Goal: Task Accomplishment & Management: Manage account settings

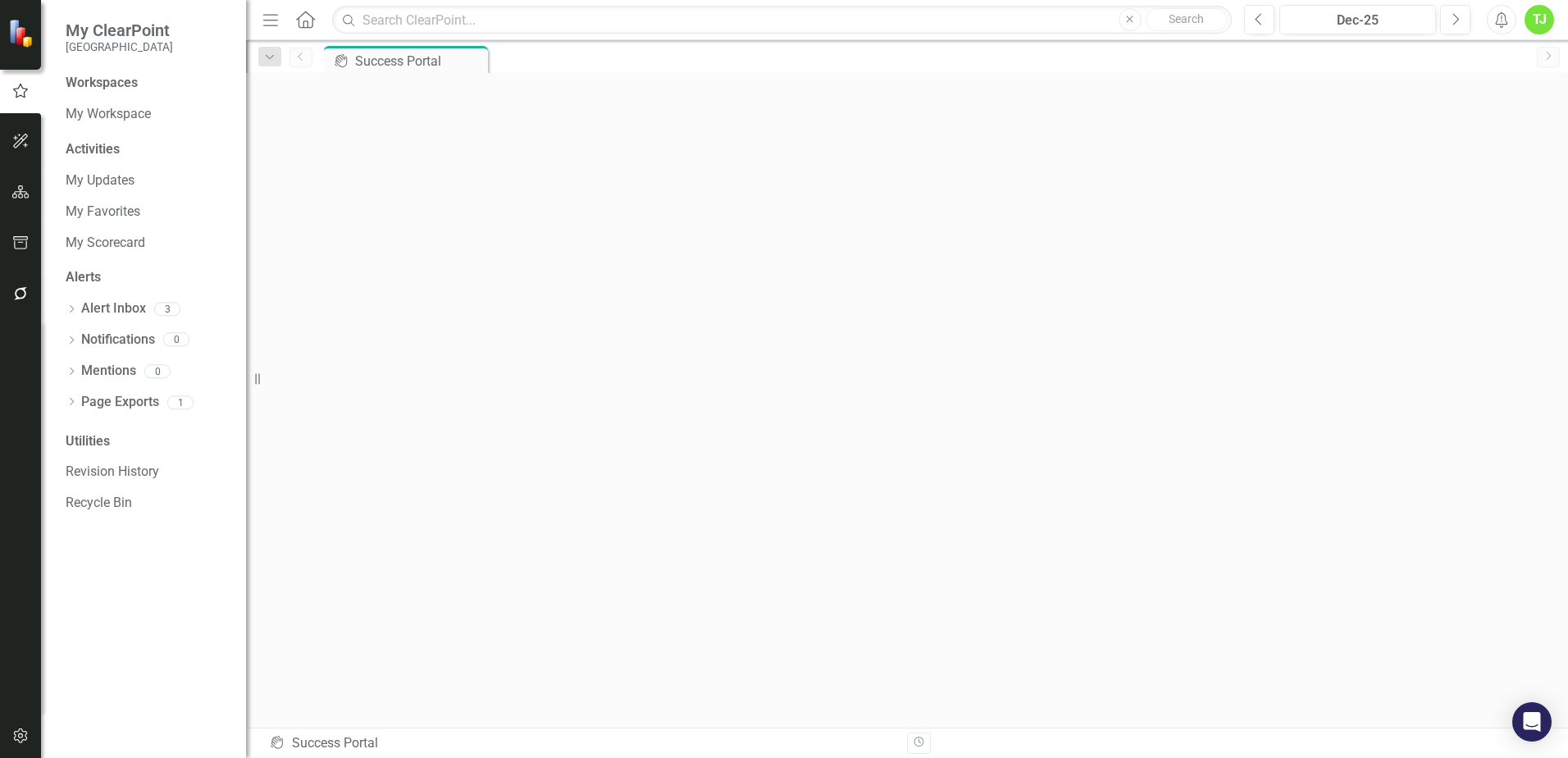
click at [119, 84] on div "Workspaces" at bounding box center [102, 83] width 72 height 19
click at [115, 116] on link "My Workspace" at bounding box center [147, 115] width 164 height 19
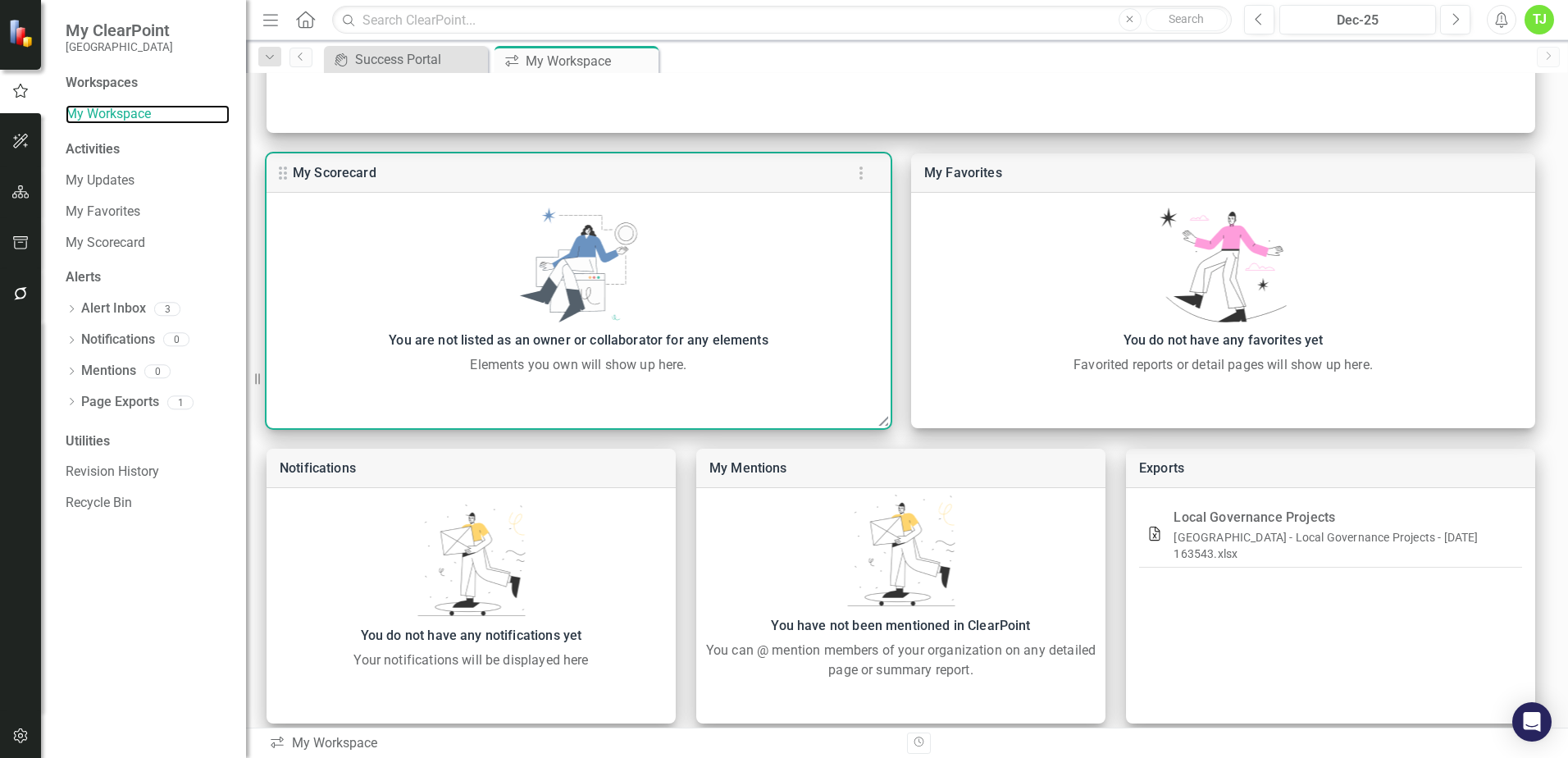
scroll to position [378, 0]
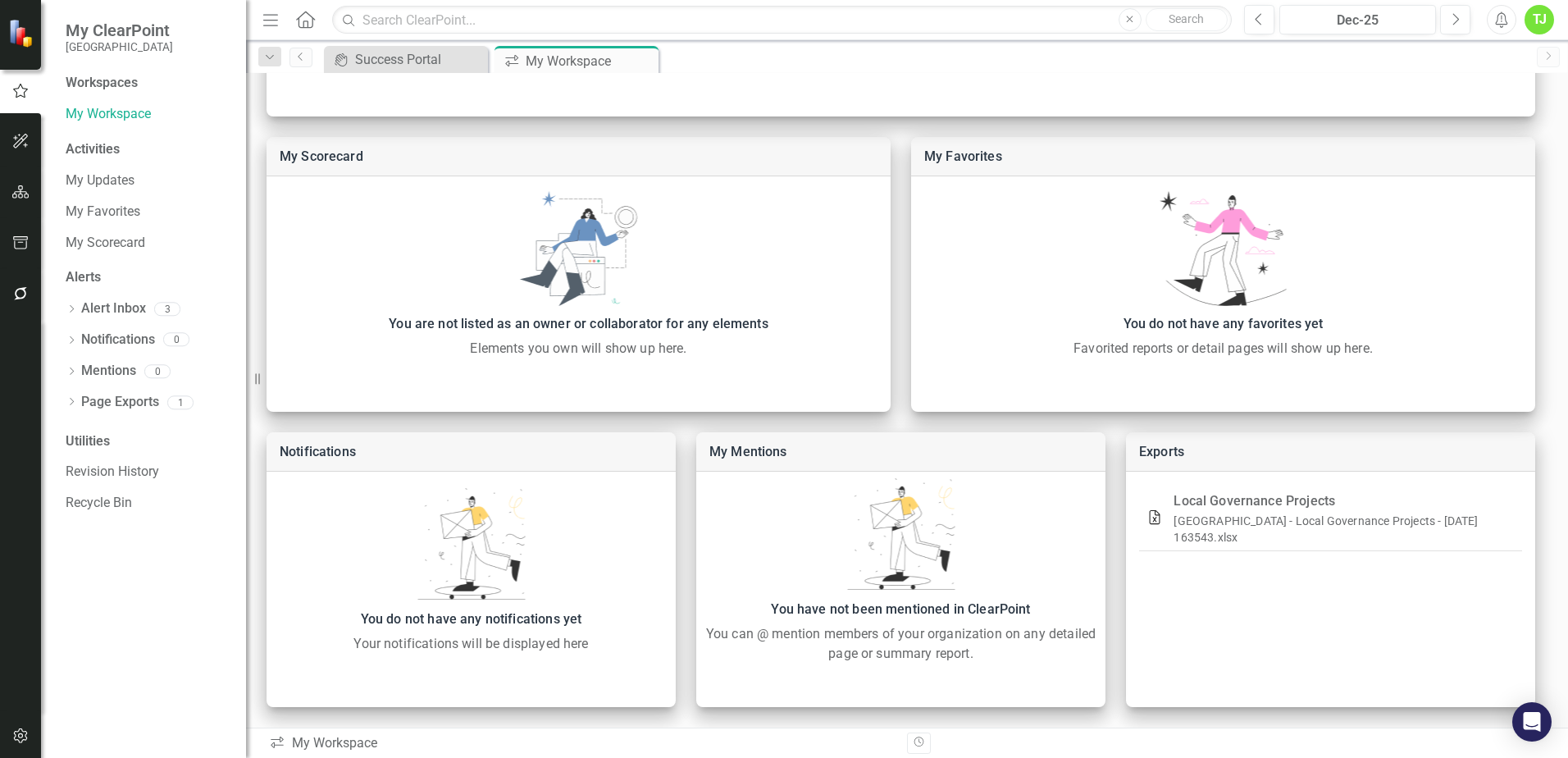
click at [85, 148] on div "Activities" at bounding box center [147, 150] width 164 height 19
click at [87, 148] on div "Activities" at bounding box center [147, 150] width 164 height 19
click at [120, 181] on link "My Updates" at bounding box center [147, 181] width 164 height 19
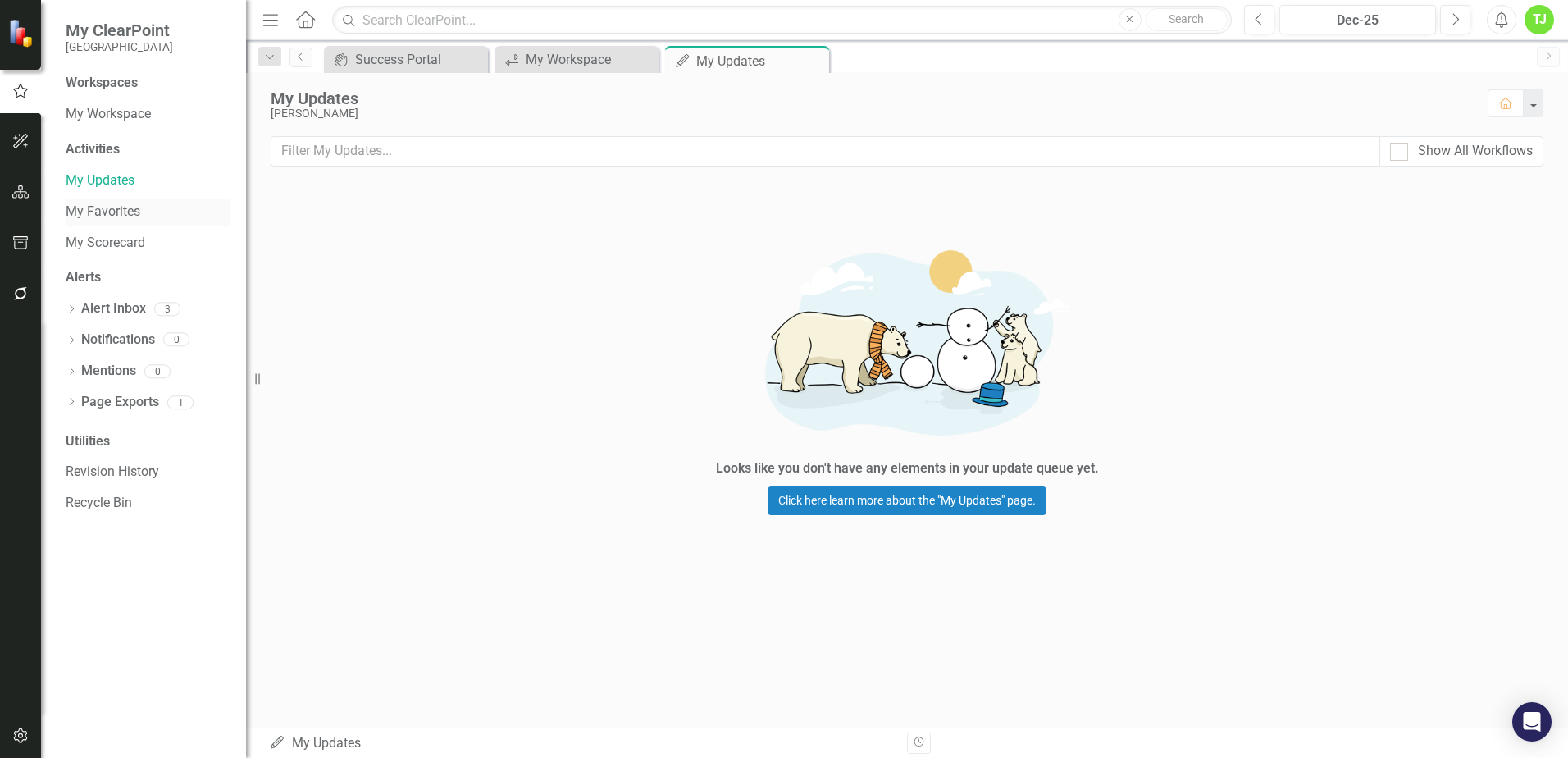
click at [114, 217] on link "My Favorites" at bounding box center [147, 212] width 164 height 19
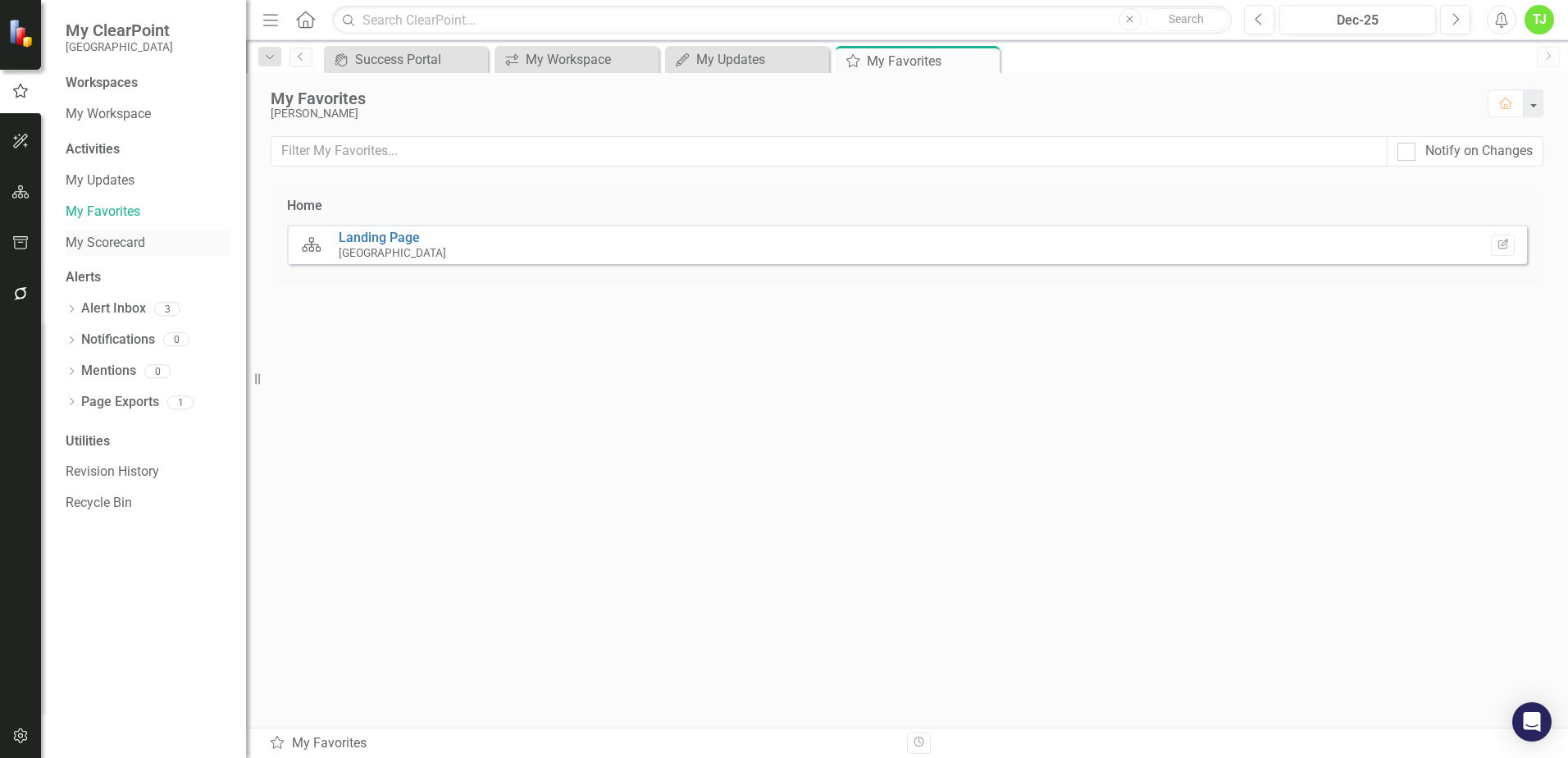
click at [114, 242] on link "My Scorecard" at bounding box center [147, 243] width 164 height 19
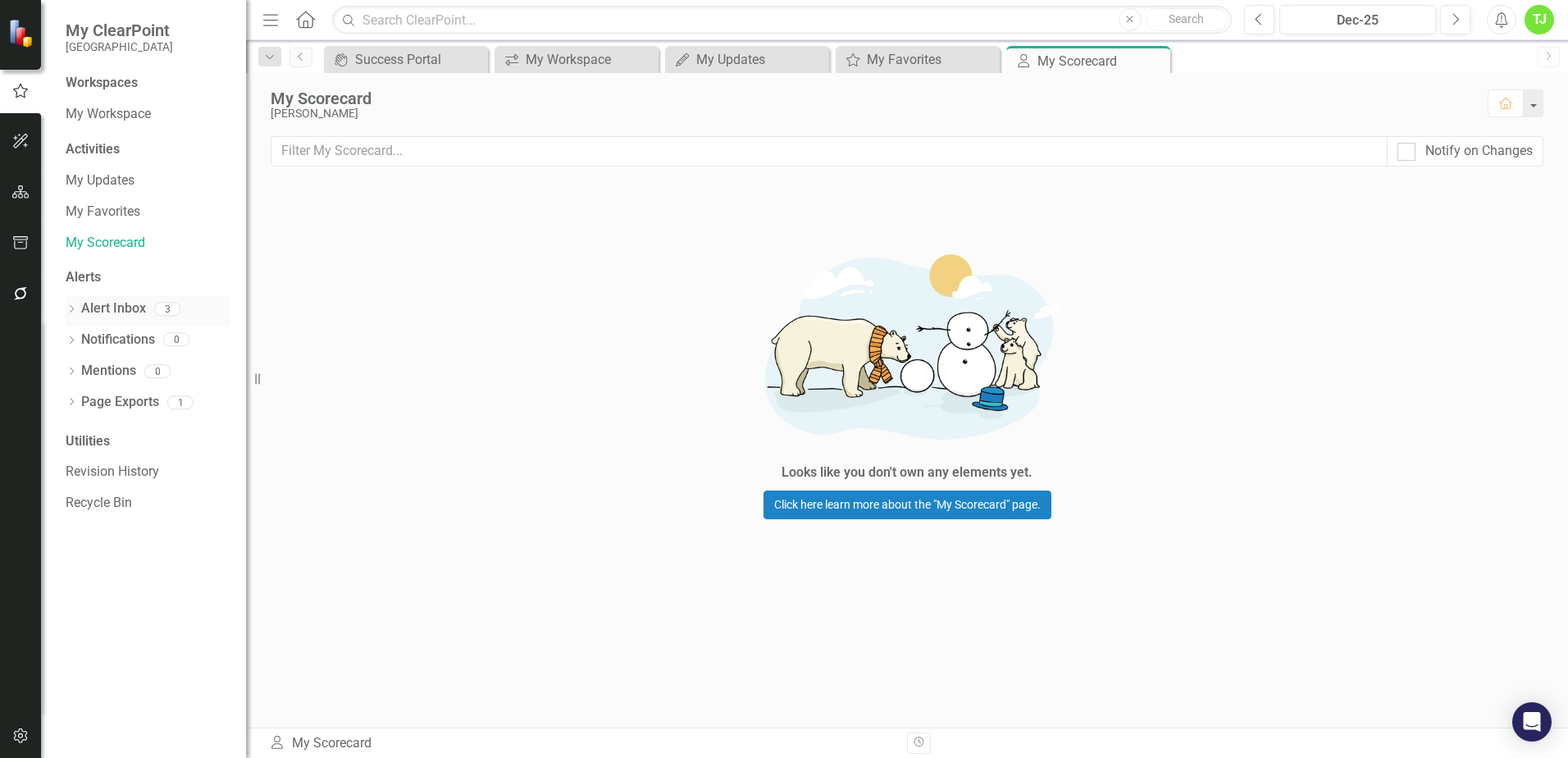
click at [124, 311] on link "Alert Inbox" at bounding box center [114, 308] width 65 height 19
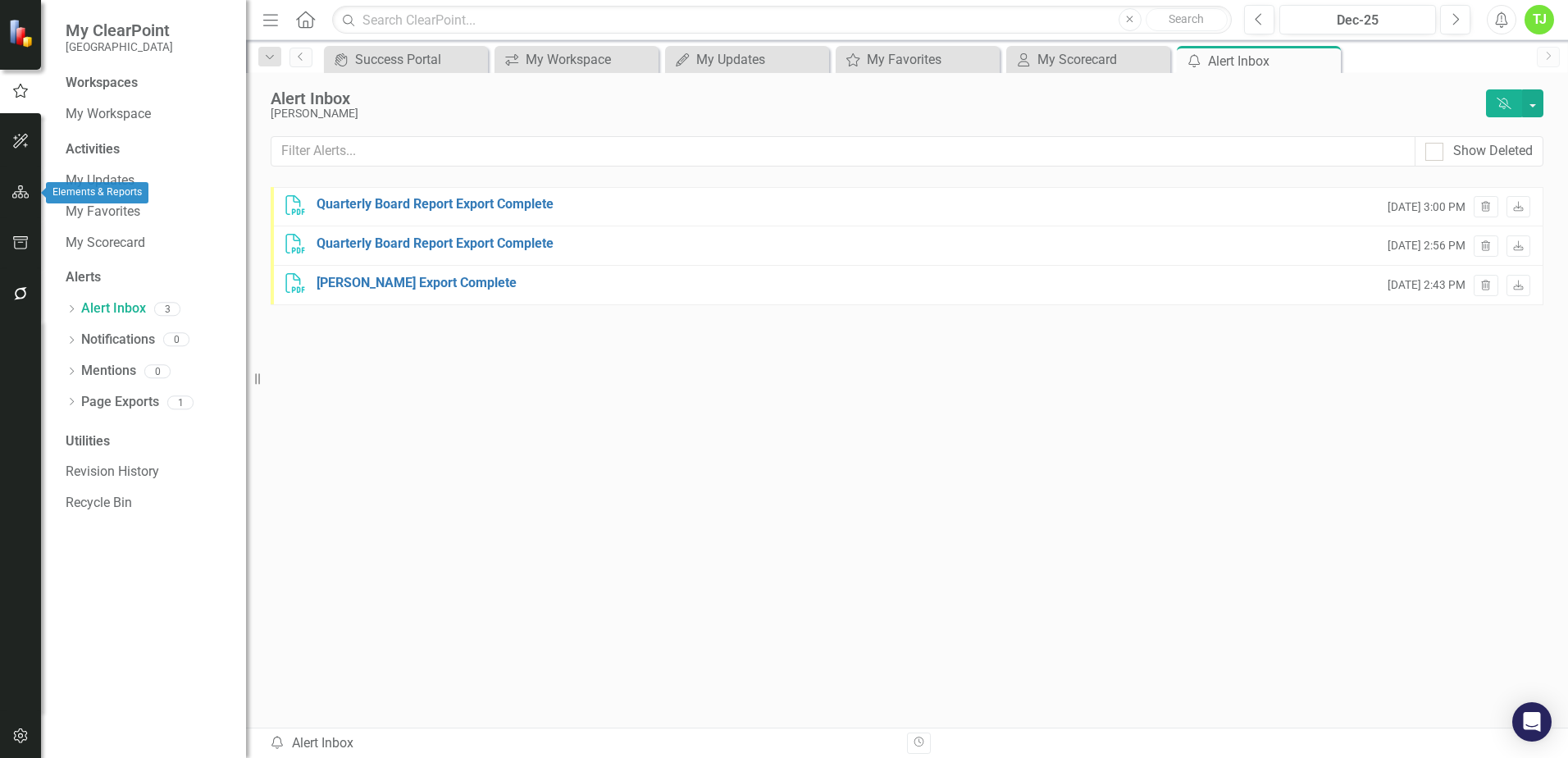
click at [22, 192] on icon "button" at bounding box center [21, 192] width 17 height 13
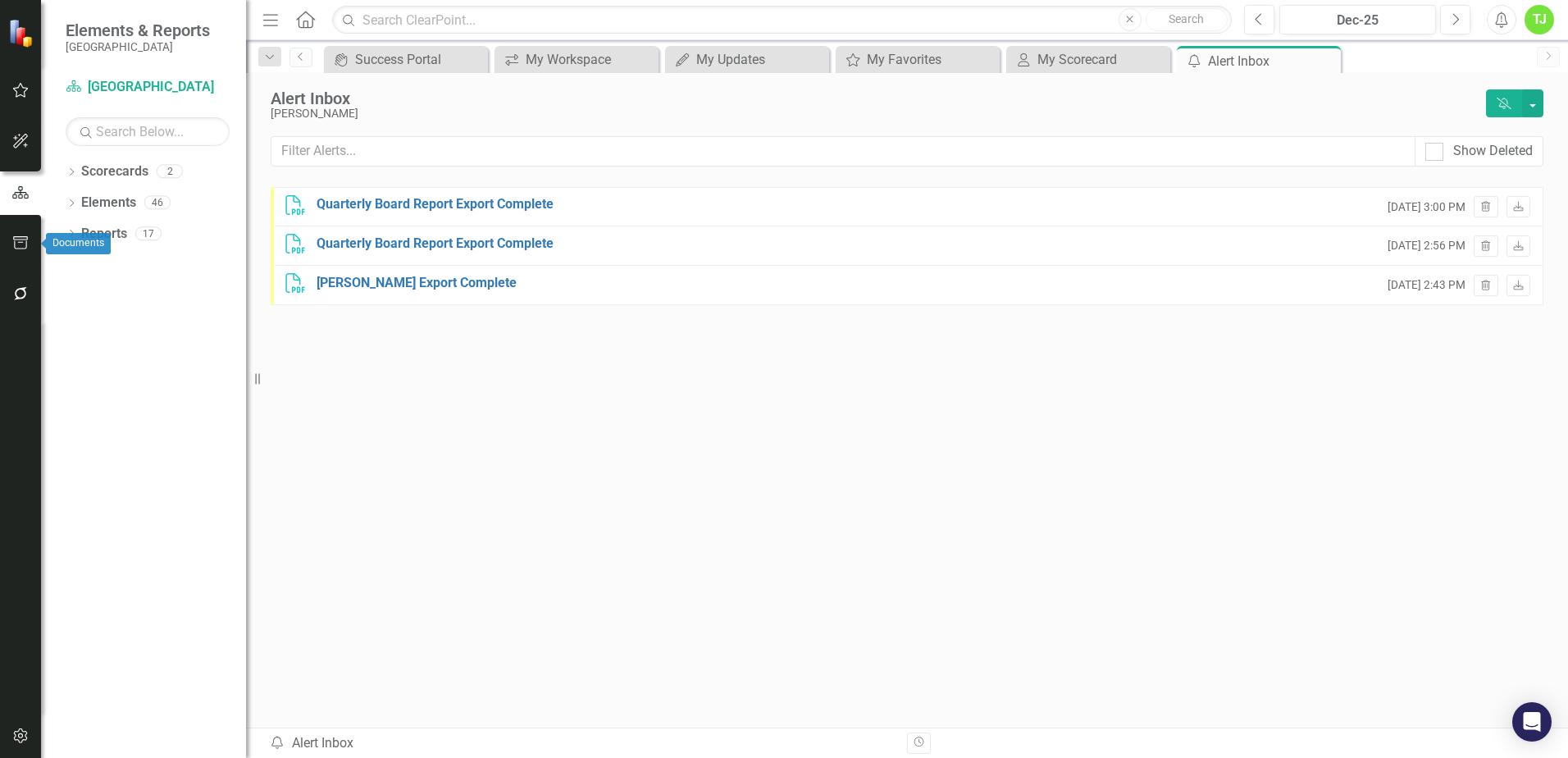
click at [24, 239] on icon "button" at bounding box center [21, 243] width 17 height 13
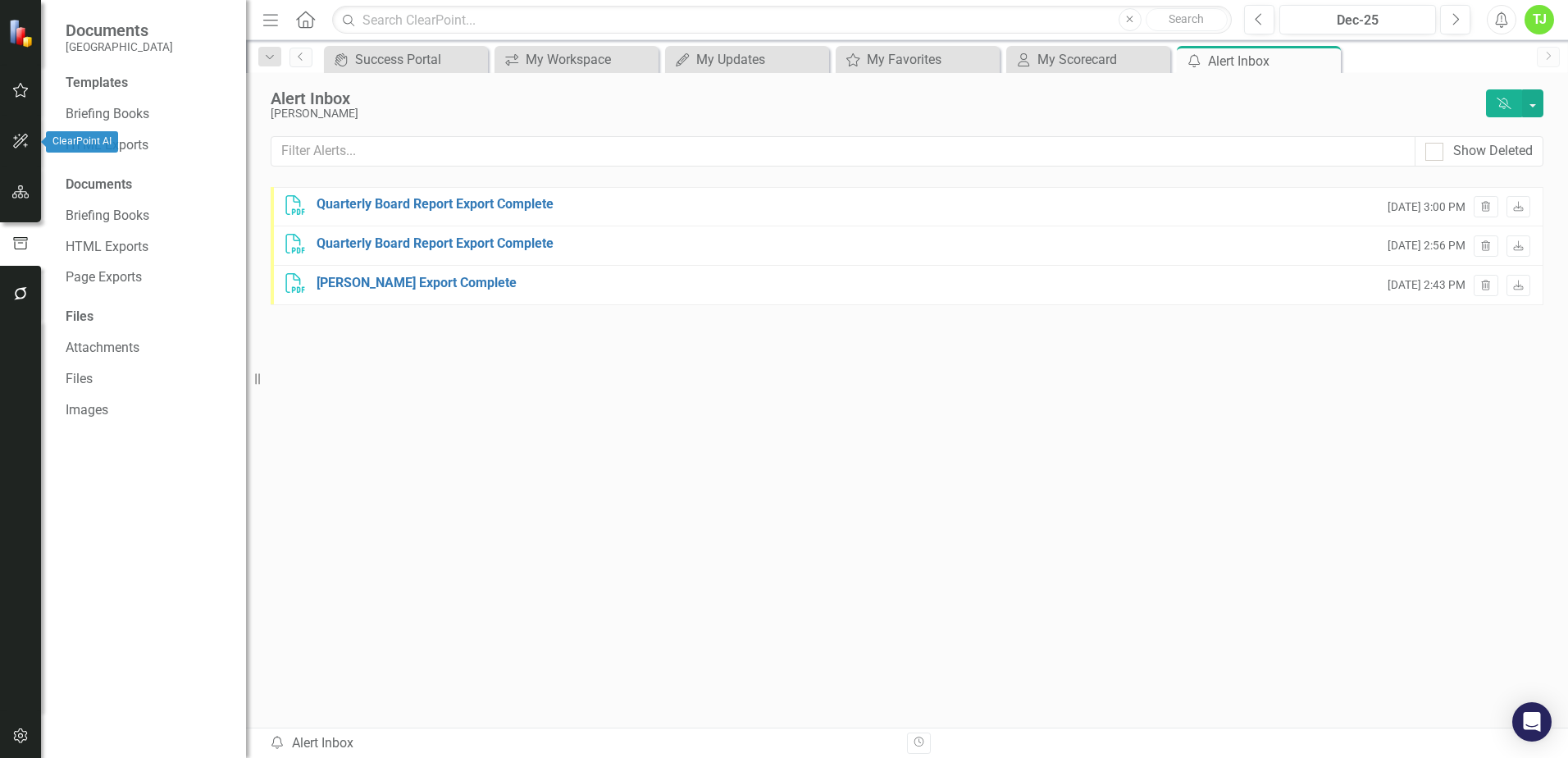
click at [15, 137] on icon "button" at bounding box center [21, 141] width 17 height 13
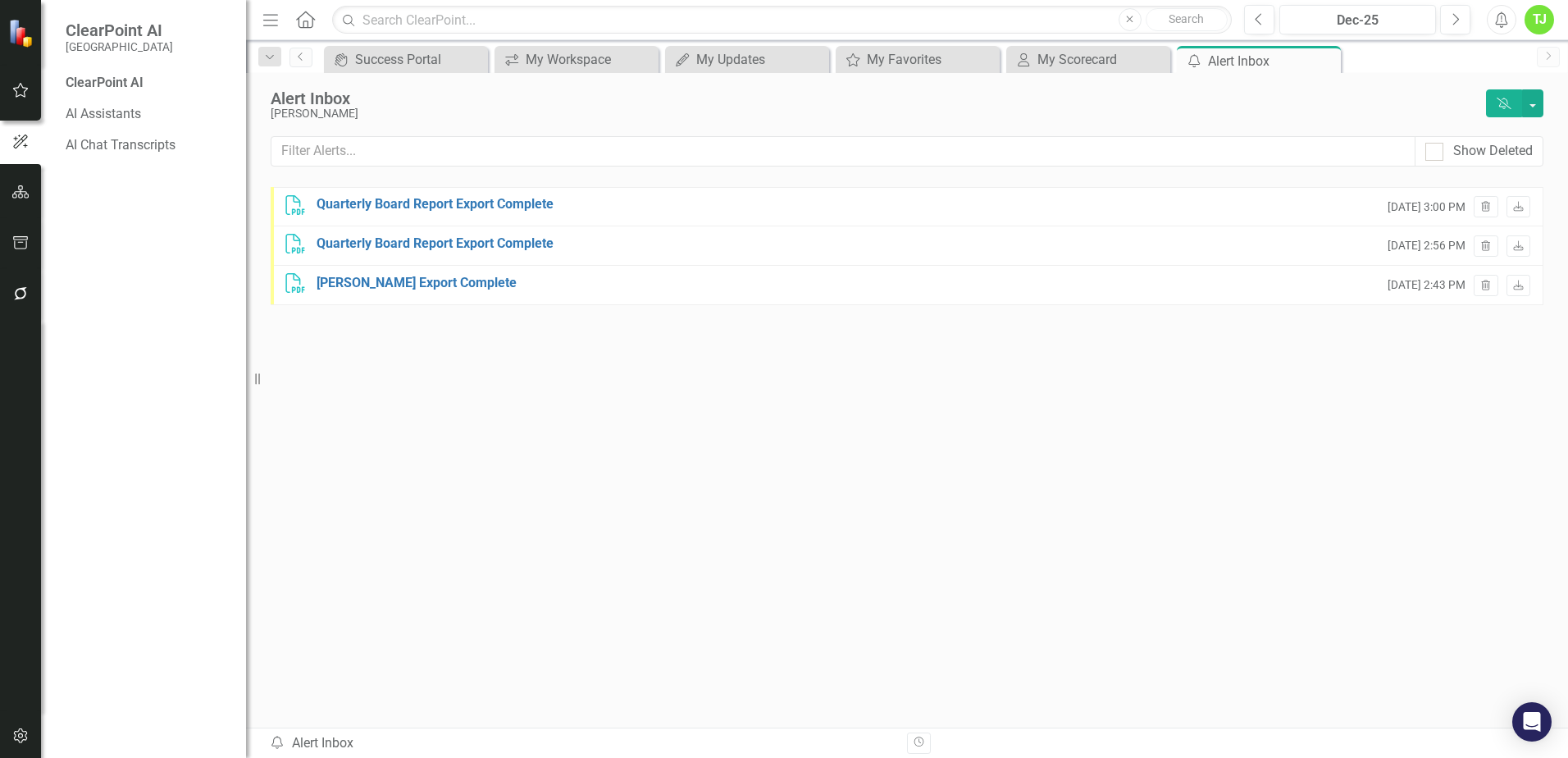
click at [124, 83] on div "ClearPoint AI" at bounding box center [147, 83] width 164 height 19
click at [121, 118] on link "AI Assistants" at bounding box center [147, 115] width 164 height 19
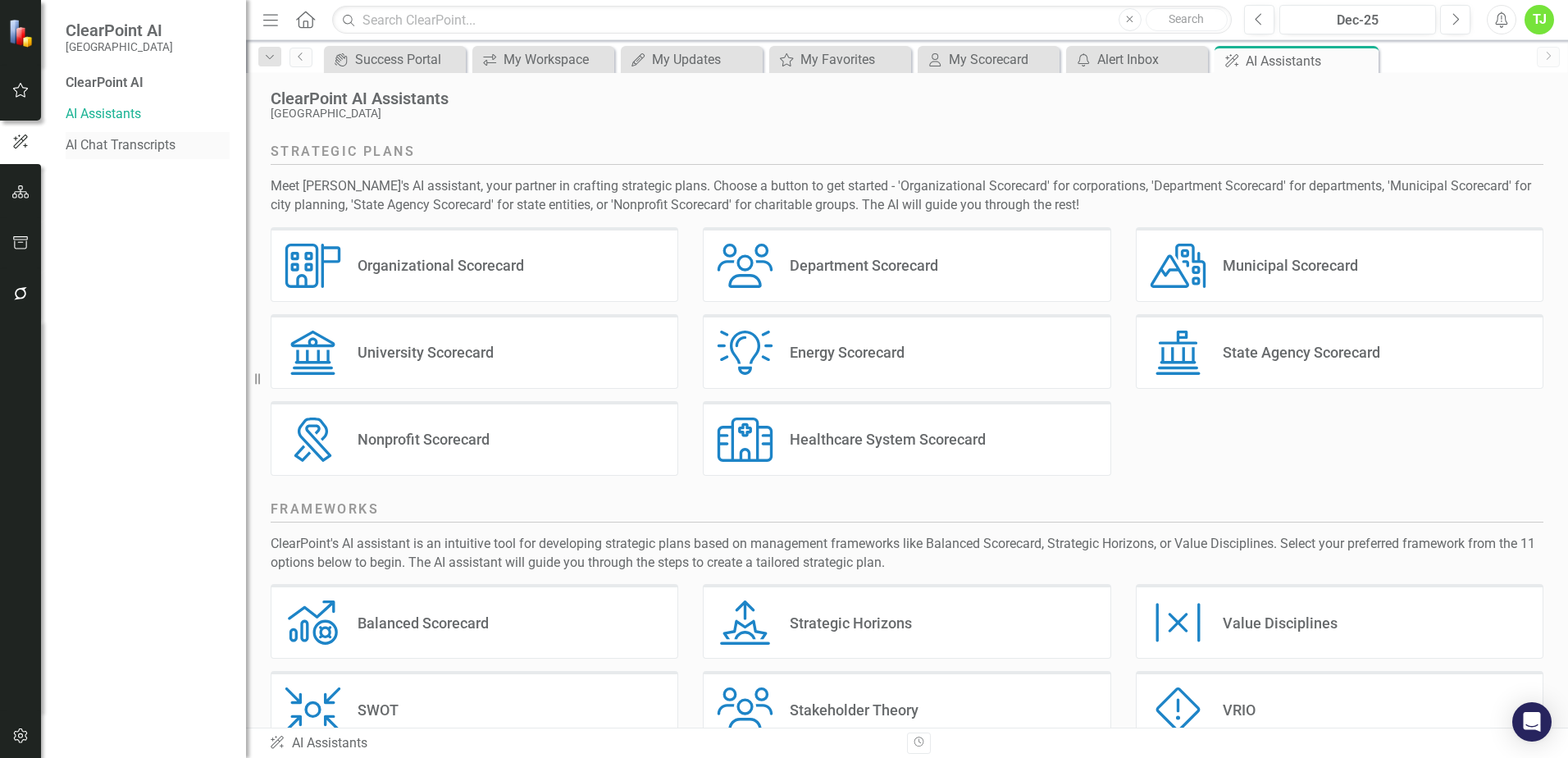
click at [112, 157] on div "AI Chat Transcripts" at bounding box center [147, 145] width 164 height 28
click at [118, 139] on link "AI Chat Transcripts" at bounding box center [147, 145] width 164 height 19
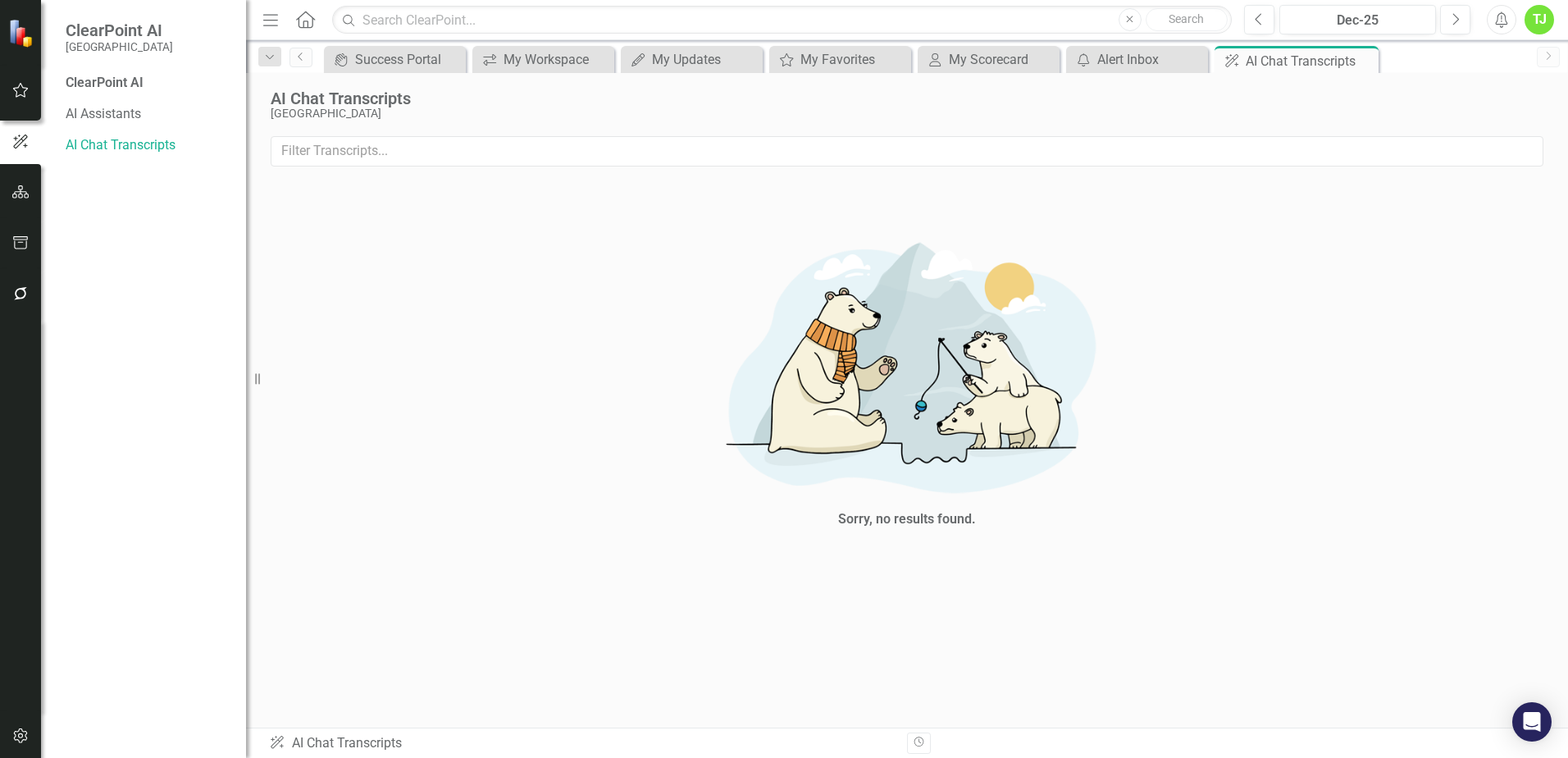
click at [98, 82] on div "ClearPoint AI" at bounding box center [147, 83] width 164 height 19
click at [97, 87] on div "ClearPoint AI" at bounding box center [147, 83] width 164 height 19
click at [95, 83] on div "ClearPoint AI" at bounding box center [147, 83] width 164 height 19
click at [92, 116] on link "AI Assistants" at bounding box center [147, 115] width 164 height 19
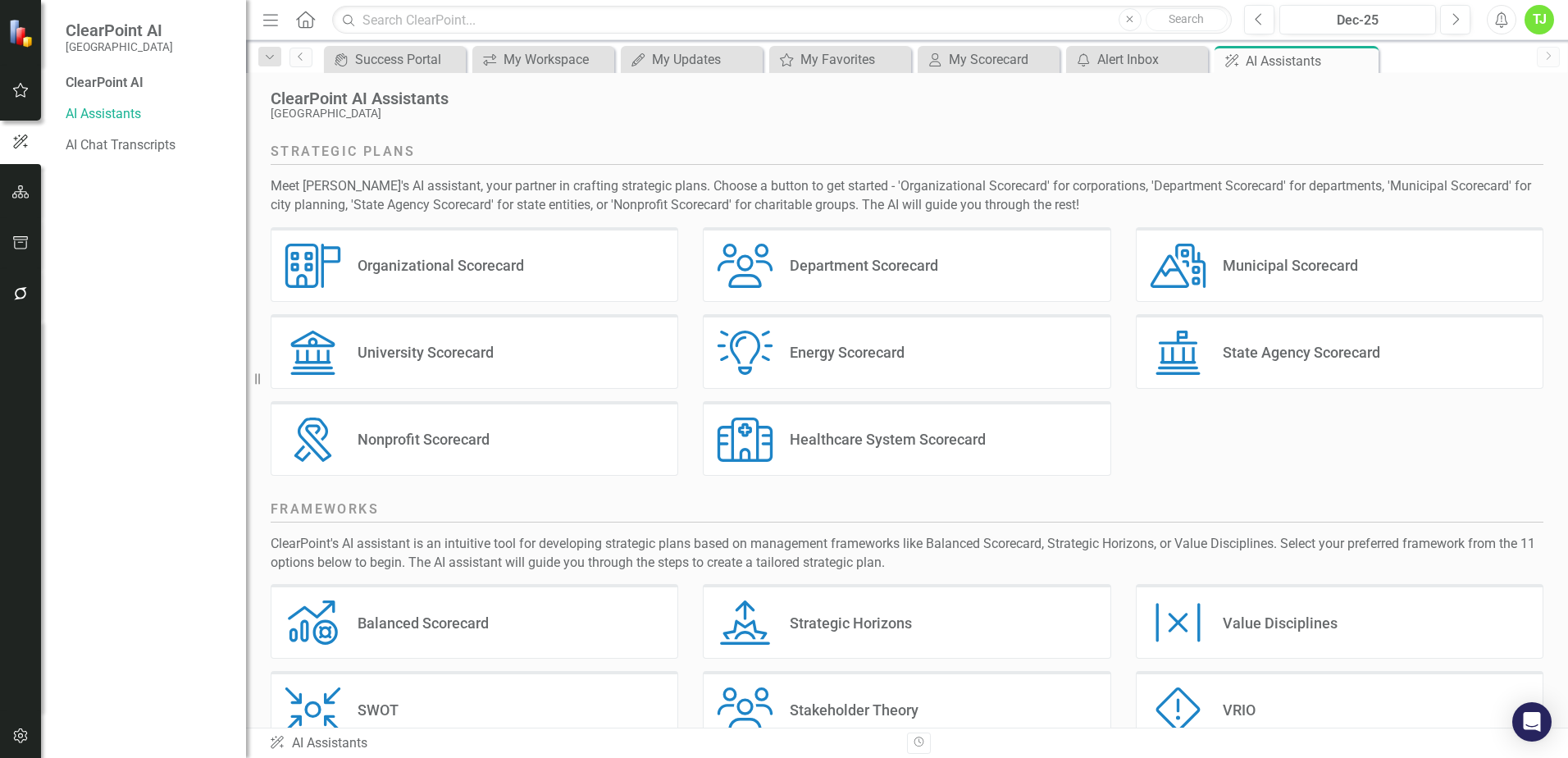
click at [24, 90] on icon "button" at bounding box center [21, 90] width 17 height 13
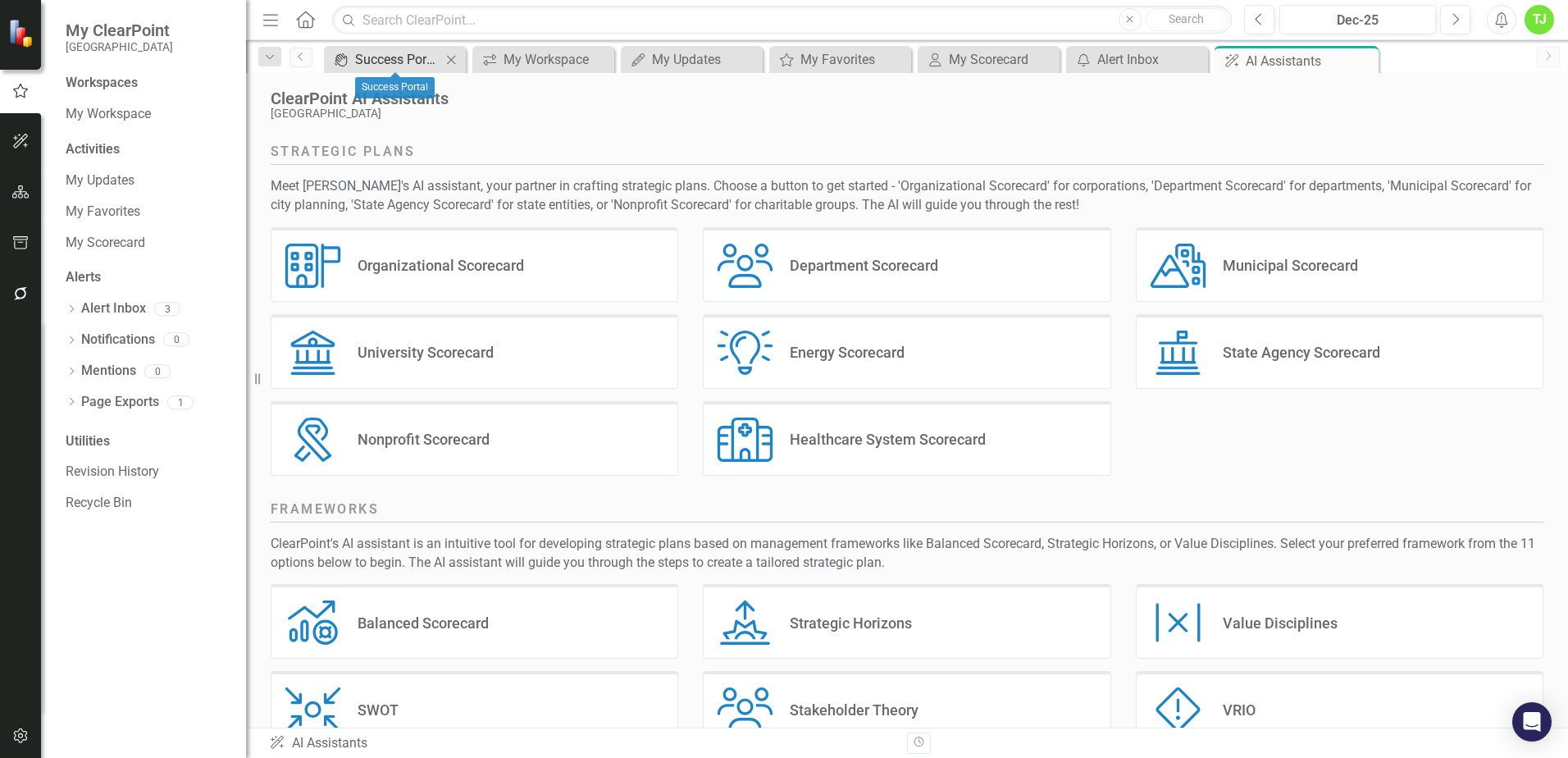
click at [421, 56] on div "Success Portal" at bounding box center [398, 60] width 86 height 21
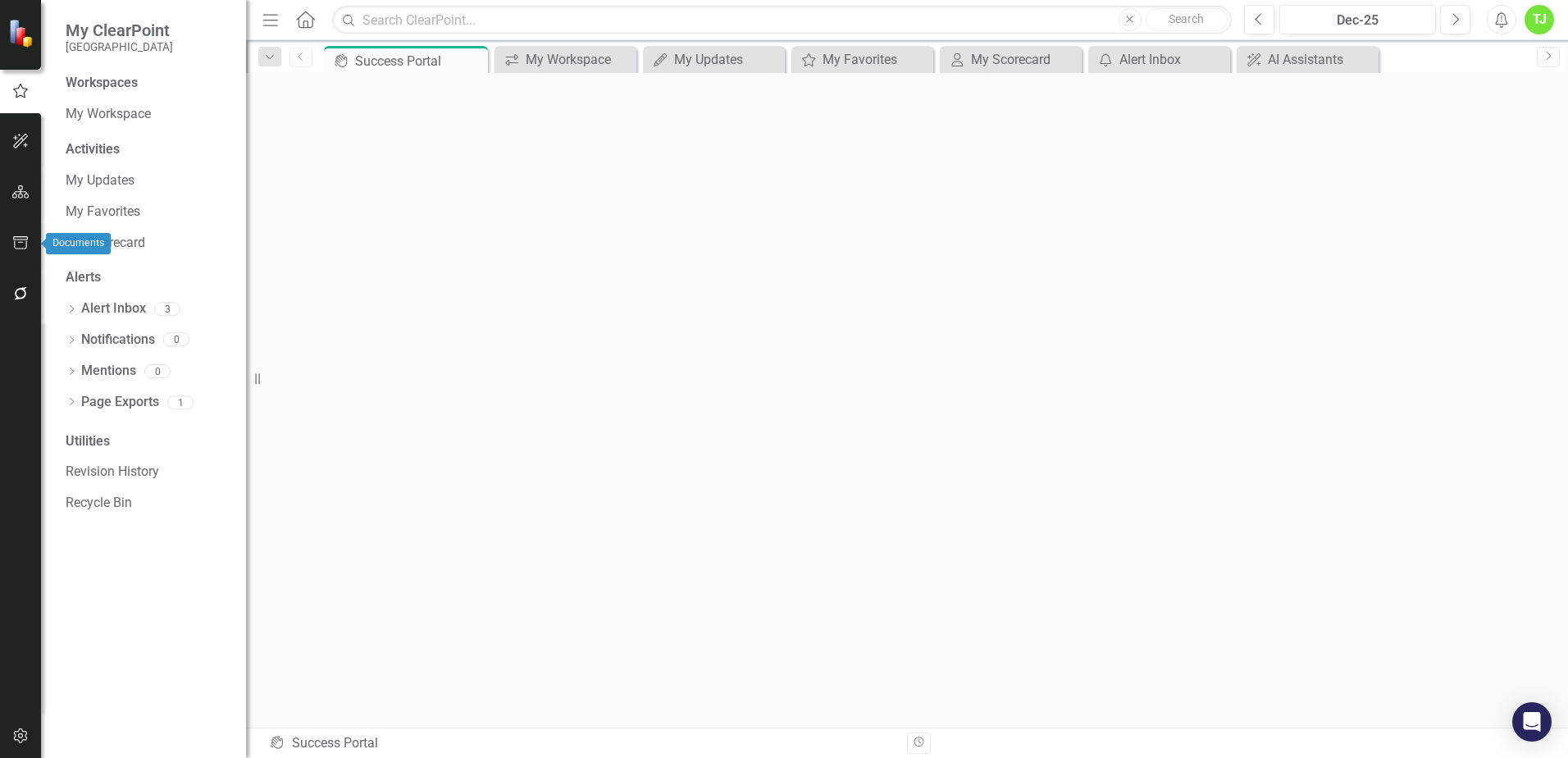
click at [20, 245] on icon "button" at bounding box center [21, 243] width 17 height 13
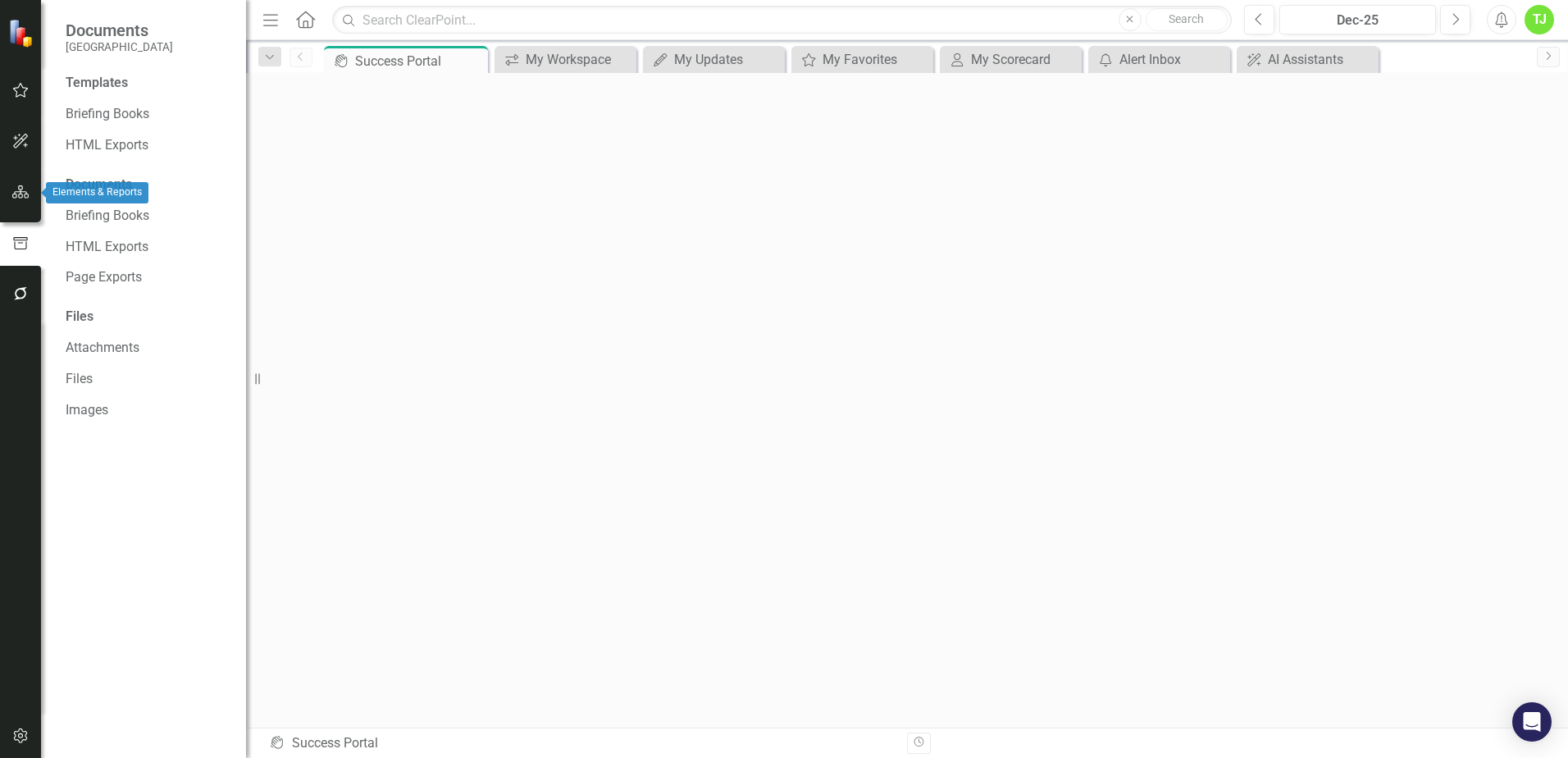
click at [17, 205] on button "button" at bounding box center [21, 193] width 37 height 34
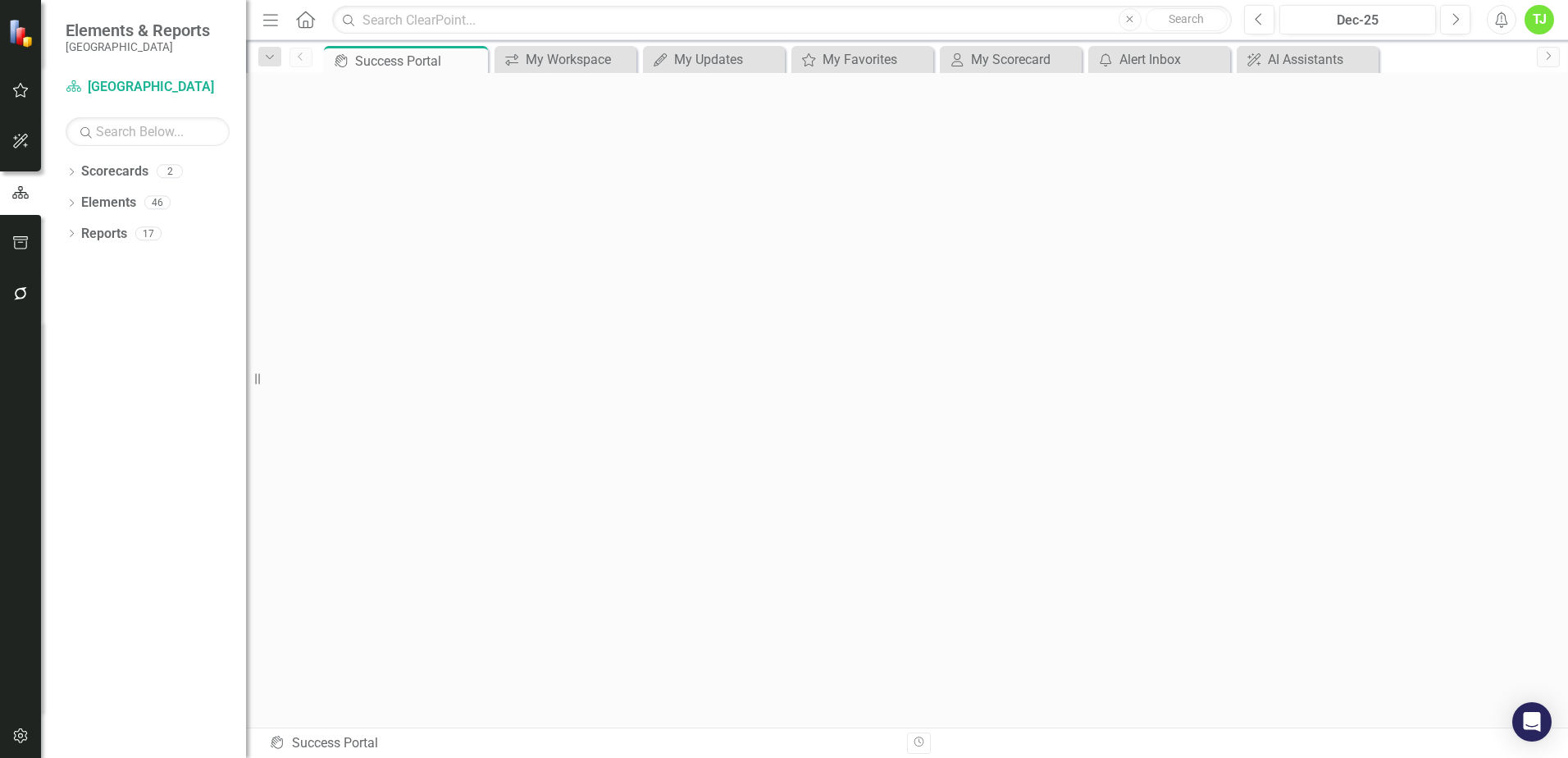
click at [15, 42] on img at bounding box center [22, 32] width 31 height 31
click at [21, 32] on img at bounding box center [23, 32] width 30 height 30
click at [16, 731] on icon "button" at bounding box center [20, 735] width 14 height 15
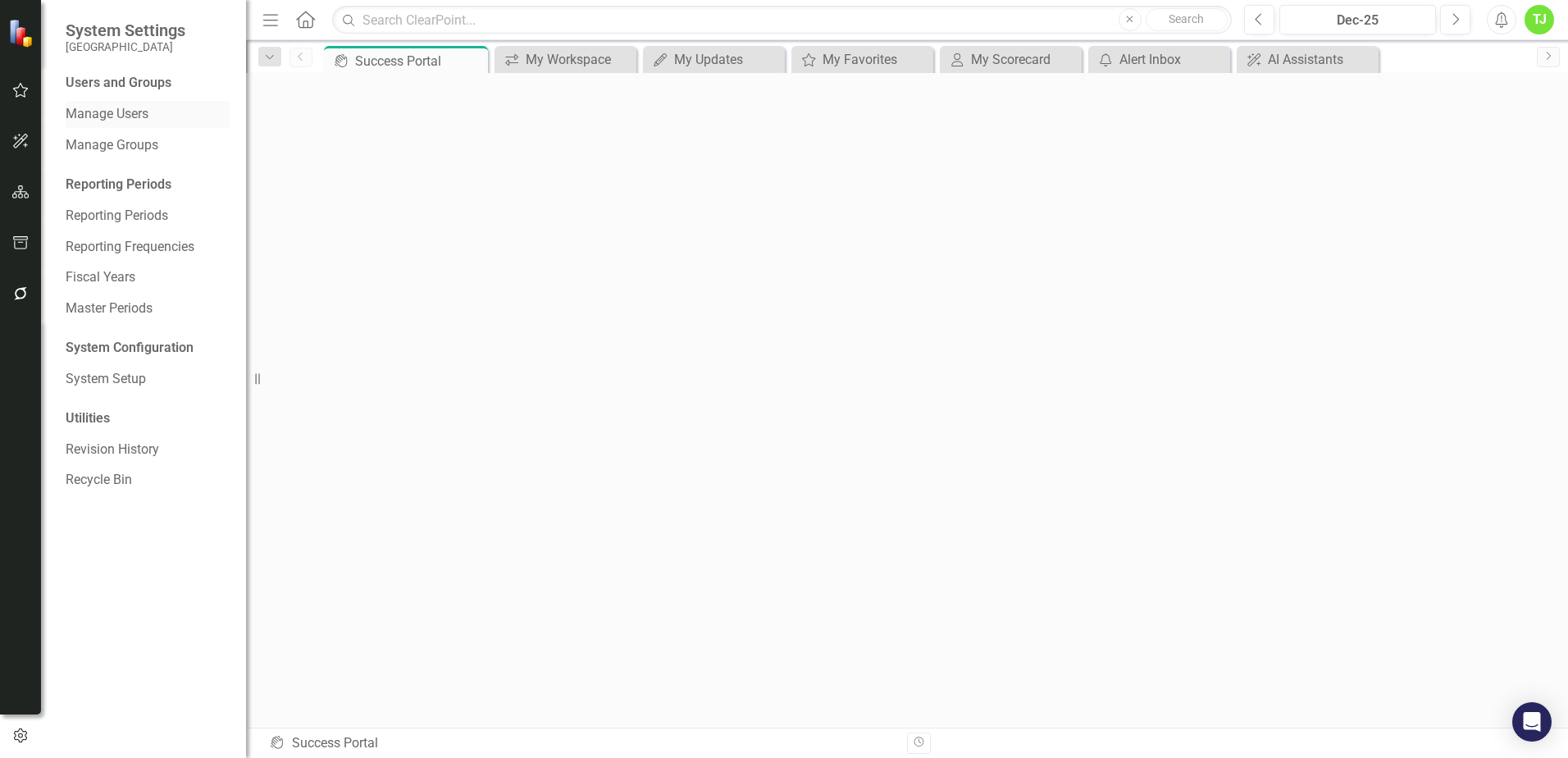
click at [126, 111] on link "Manage Users" at bounding box center [147, 115] width 164 height 19
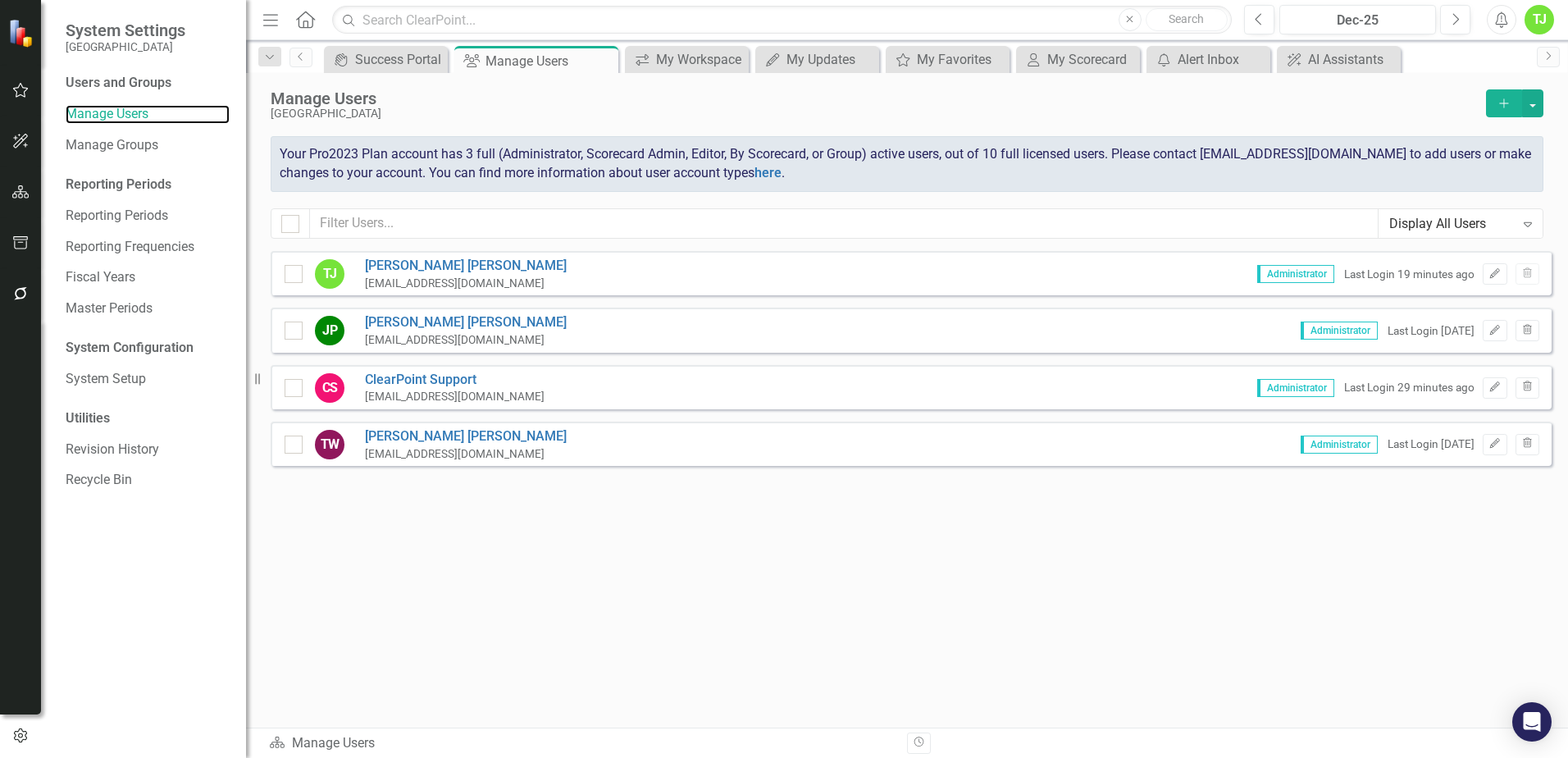
checkbox input "false"
click at [1435, 222] on div "Display All Users" at bounding box center [1452, 224] width 125 height 19
